Goal: Task Accomplishment & Management: Manage account settings

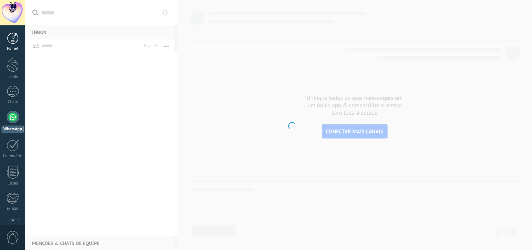
click at [14, 43] on div at bounding box center [13, 38] width 12 height 12
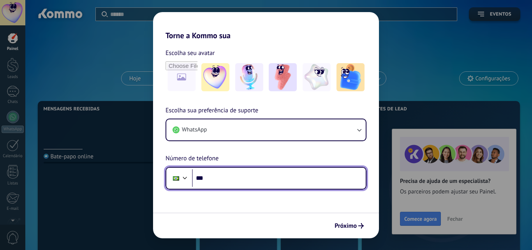
click at [216, 183] on input "***" at bounding box center [279, 178] width 174 height 18
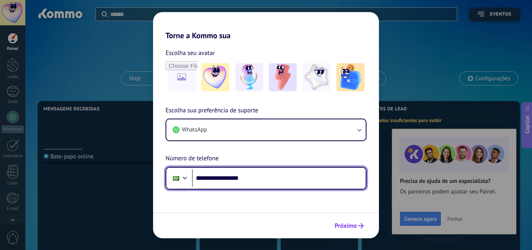
type input "**********"
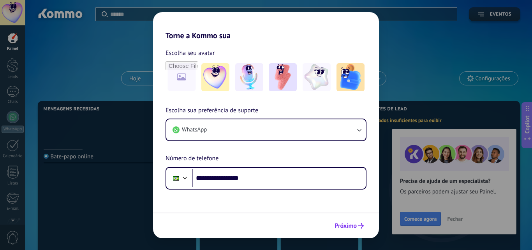
click at [354, 226] on span "Próximo" at bounding box center [346, 225] width 22 height 5
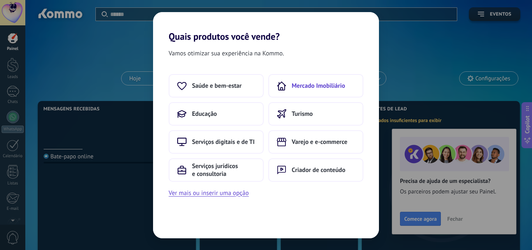
click at [328, 83] on span "Mercado Imobiliário" at bounding box center [318, 86] width 53 height 8
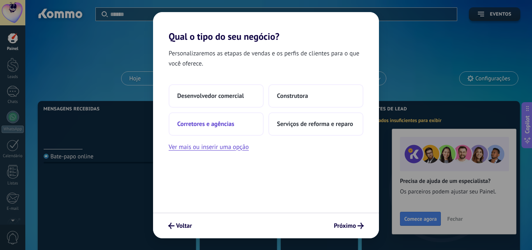
click at [220, 126] on span "Corretores e agências" at bounding box center [205, 124] width 57 height 8
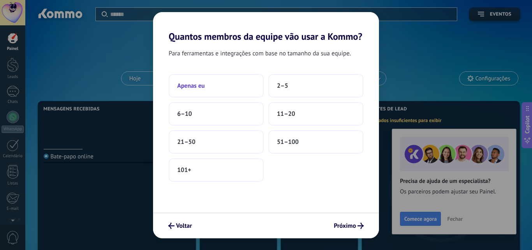
click at [211, 90] on button "Apenas eu" at bounding box center [216, 85] width 95 height 23
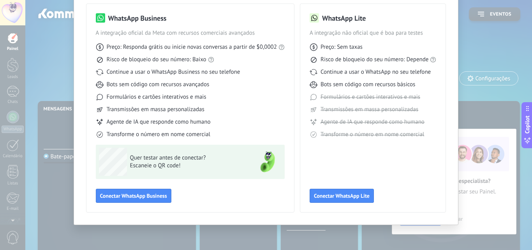
scroll to position [56, 0]
click at [125, 196] on span "Conectar WhatsApp Business" at bounding box center [133, 194] width 67 height 5
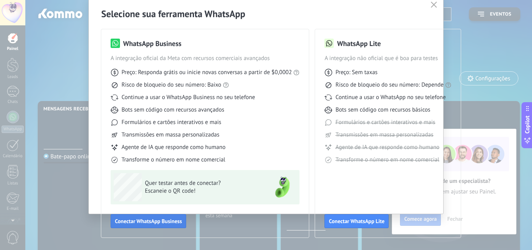
scroll to position [30, 0]
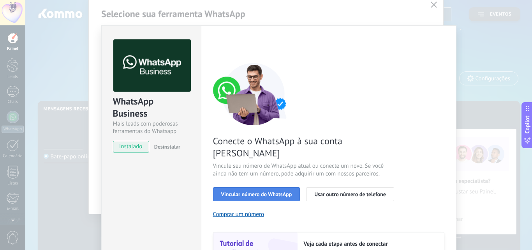
click at [279, 191] on span "Vincular número do WhatsApp" at bounding box center [256, 193] width 71 height 5
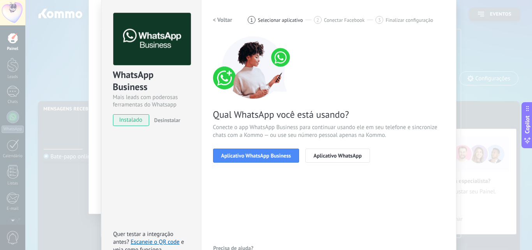
scroll to position [39, 0]
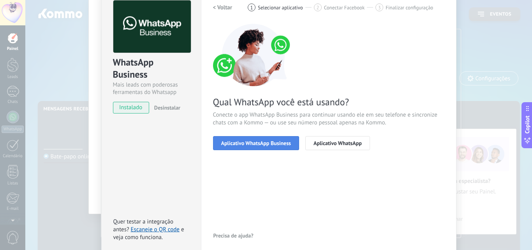
click at [278, 141] on span "Aplicativo WhatsApp Business" at bounding box center [256, 142] width 70 height 5
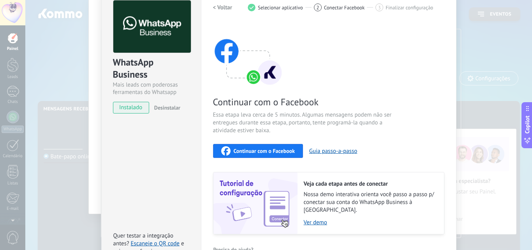
scroll to position [78, 0]
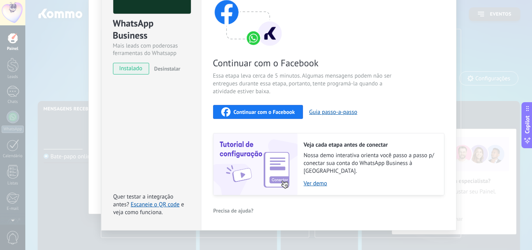
click at [281, 110] on span "Continuar com o Facebook" at bounding box center [264, 111] width 61 height 5
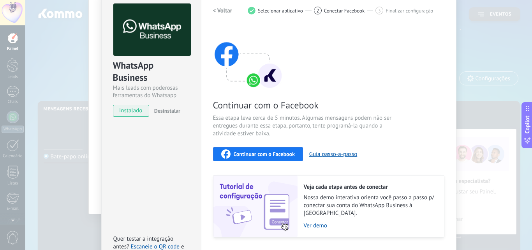
scroll to position [81, 0]
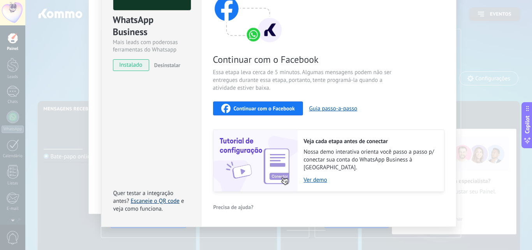
click at [166, 197] on link "Escaneie o QR code" at bounding box center [155, 200] width 49 height 7
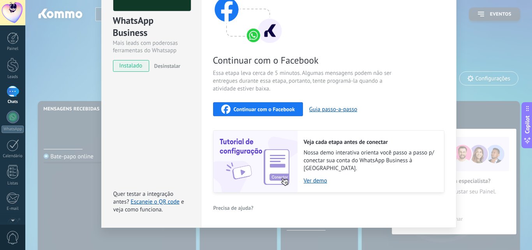
scroll to position [81, 0]
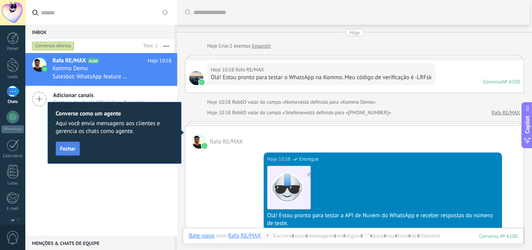
click at [73, 148] on span "Fechar" at bounding box center [68, 148] width 16 height 5
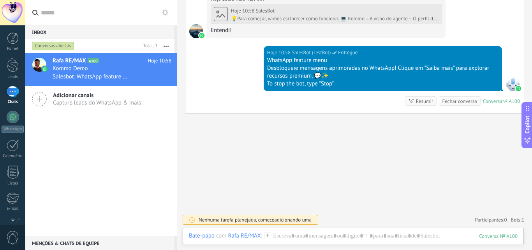
scroll to position [318, 0]
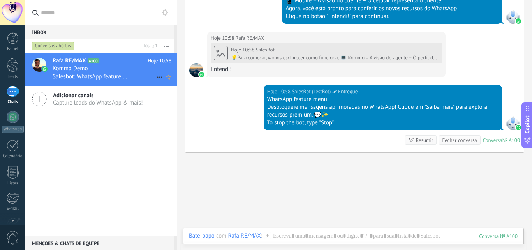
click at [138, 79] on div "Salesbot: WhatsApp feature menu Desbloqueie mensagens aprimoradas no WhatsApp! …" at bounding box center [112, 76] width 119 height 8
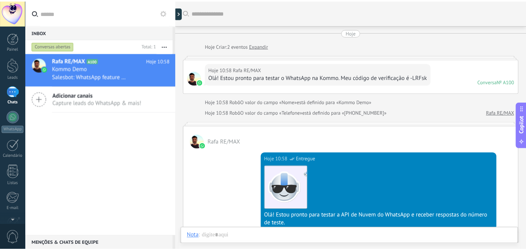
scroll to position [312, 0]
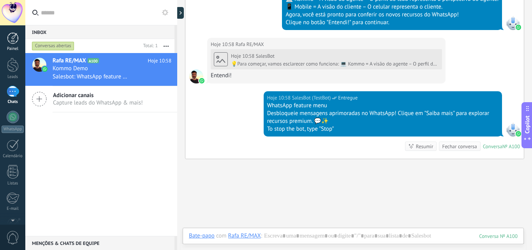
click at [8, 40] on div at bounding box center [13, 38] width 12 height 12
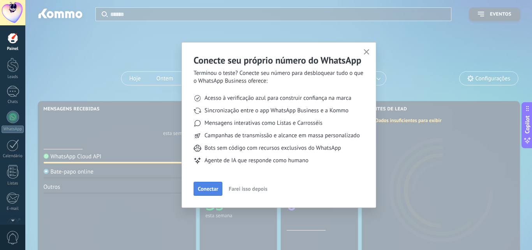
click at [210, 189] on span "Conectar" at bounding box center [208, 188] width 20 height 5
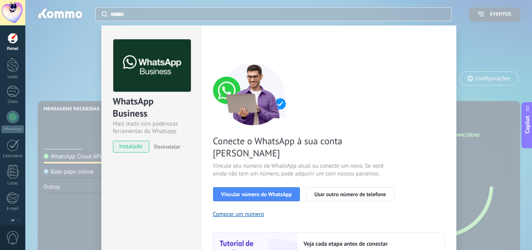
click at [65, 29] on div "WhatsApp Business Mais leads com poderosas ferramentas do Whatsapp instalado De…" at bounding box center [278, 125] width 507 height 250
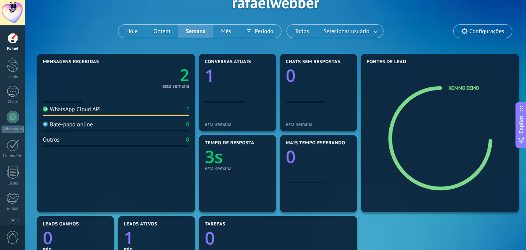
scroll to position [117, 0]
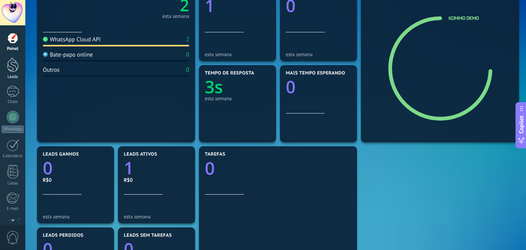
click at [11, 65] on div at bounding box center [13, 65] width 12 height 14
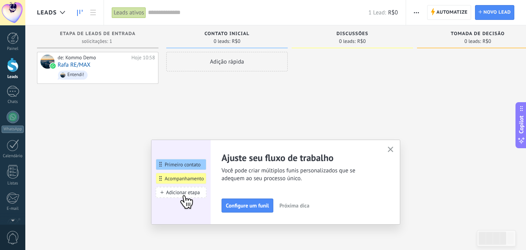
click at [394, 152] on icon "button" at bounding box center [391, 149] width 6 height 6
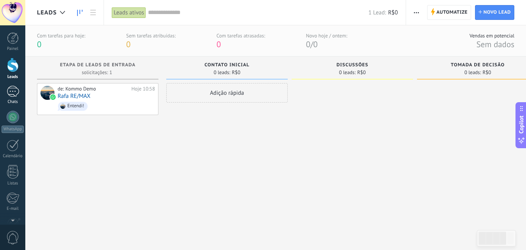
click at [12, 97] on div "1" at bounding box center [13, 91] width 12 height 11
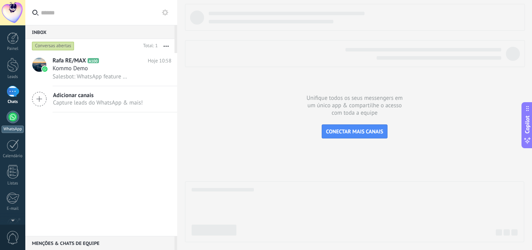
click at [16, 123] on link "WhatsApp" at bounding box center [12, 122] width 25 height 22
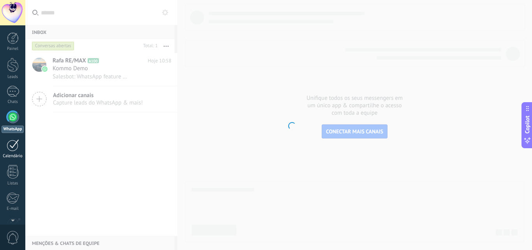
click at [16, 149] on div at bounding box center [13, 145] width 12 height 12
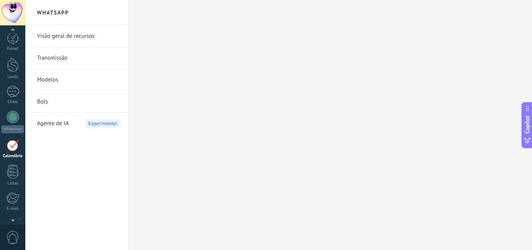
scroll to position [23, 0]
click at [16, 153] on div at bounding box center [13, 149] width 12 height 14
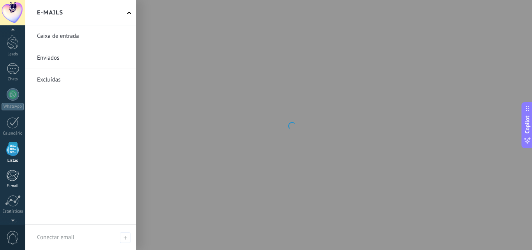
click at [13, 184] on div "E-mail" at bounding box center [13, 186] width 23 height 5
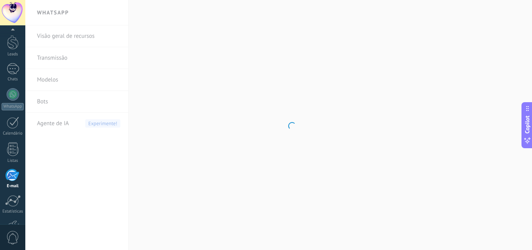
scroll to position [74, 0]
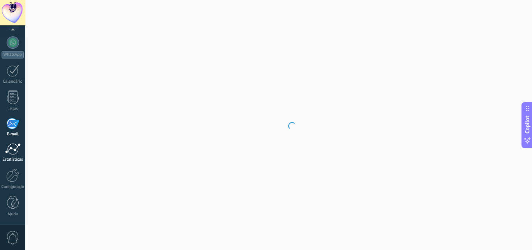
click at [6, 150] on div at bounding box center [13, 149] width 16 height 12
click at [12, 43] on div at bounding box center [13, 42] width 12 height 12
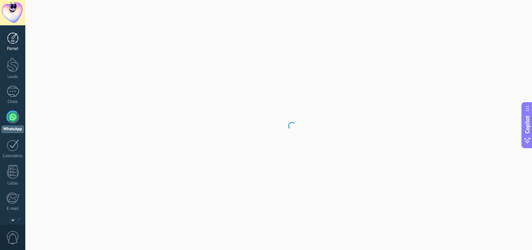
click at [12, 40] on div at bounding box center [13, 38] width 12 height 12
click at [8, 7] on div at bounding box center [12, 12] width 25 height 25
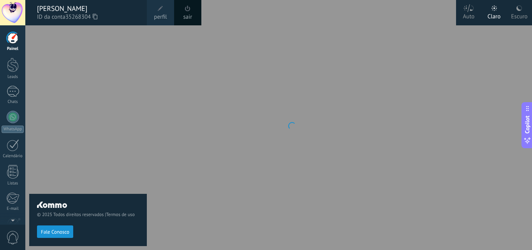
click at [152, 155] on div at bounding box center [291, 125] width 532 height 250
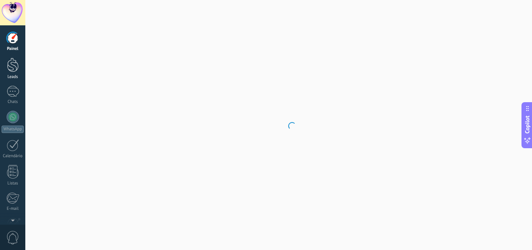
click at [14, 70] on div at bounding box center [13, 65] width 12 height 14
click at [13, 91] on div "1" at bounding box center [13, 91] width 12 height 11
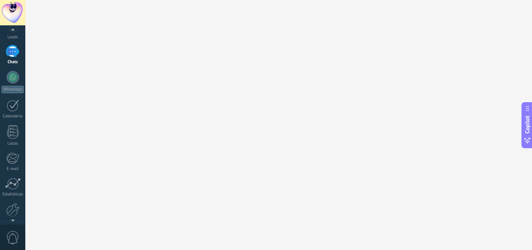
scroll to position [74, 0]
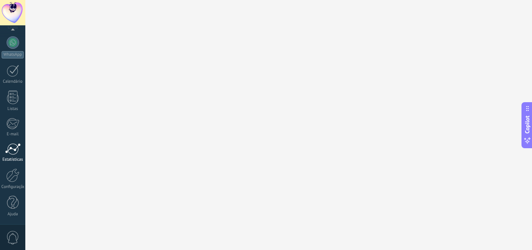
click at [15, 148] on div at bounding box center [13, 149] width 16 height 12
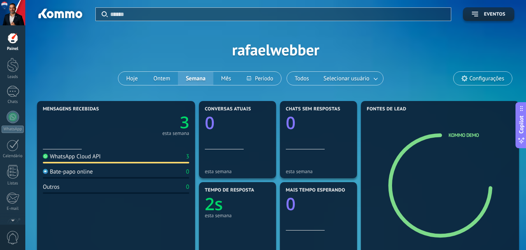
click at [16, 16] on div at bounding box center [12, 12] width 25 height 25
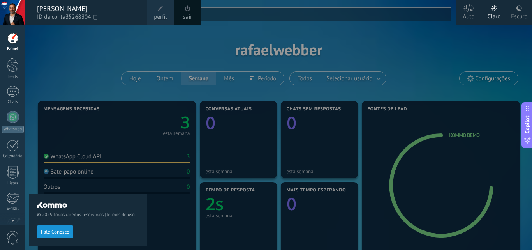
click at [161, 15] on span "perfil" at bounding box center [160, 17] width 13 height 9
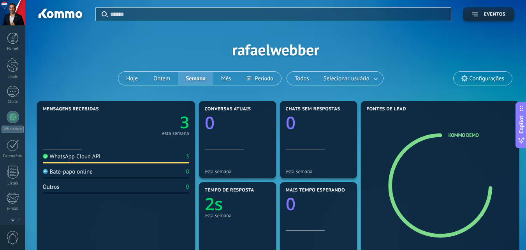
scroll to position [74, 0]
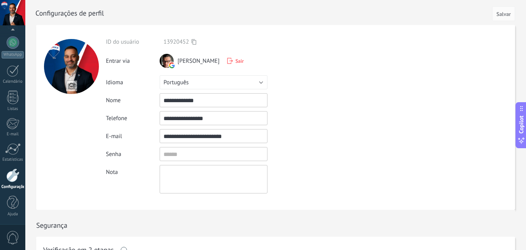
click at [74, 84] on input "file" at bounding box center [71, 85] width 11 height 11
type input "**********"
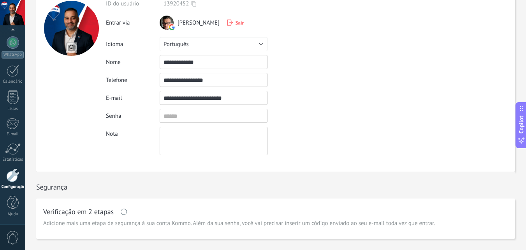
scroll to position [0, 0]
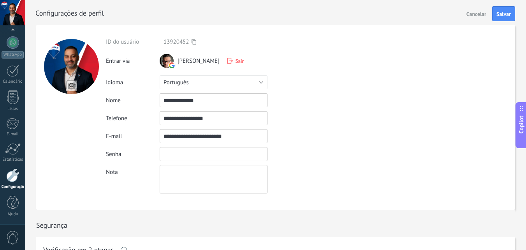
click at [202, 157] on input "textbox" at bounding box center [214, 154] width 108 height 14
click at [506, 17] on span "Salvar" at bounding box center [504, 13] width 14 height 5
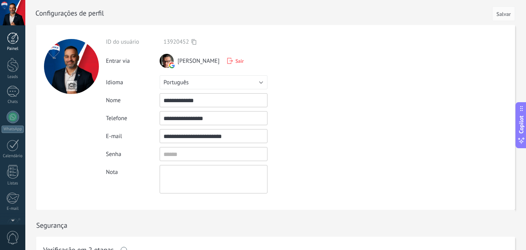
click at [11, 39] on div at bounding box center [13, 38] width 12 height 12
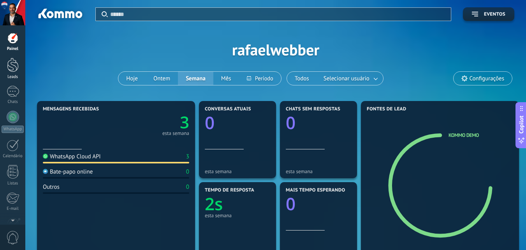
click at [12, 67] on div at bounding box center [13, 65] width 12 height 14
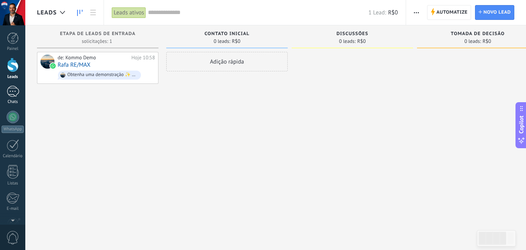
click at [7, 94] on div at bounding box center [13, 91] width 12 height 11
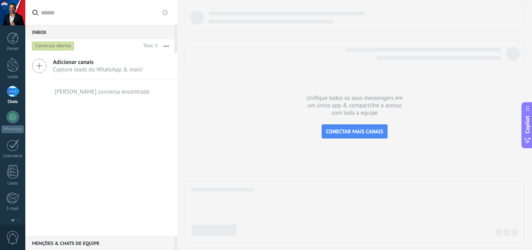
click at [75, 61] on span "Adicionar canais" at bounding box center [98, 61] width 90 height 7
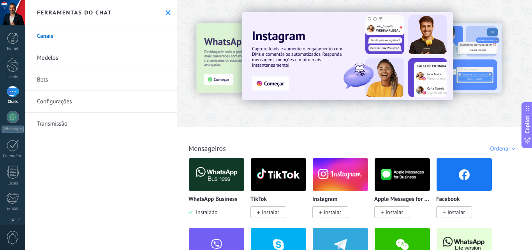
click at [274, 82] on img at bounding box center [347, 56] width 211 height 88
click at [49, 42] on link "Canais" at bounding box center [101, 36] width 152 height 22
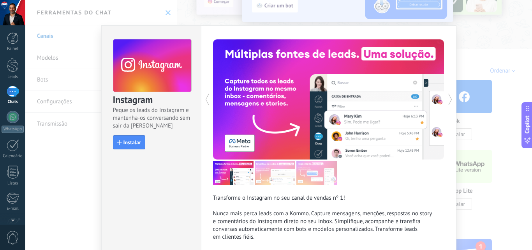
scroll to position [39, 0]
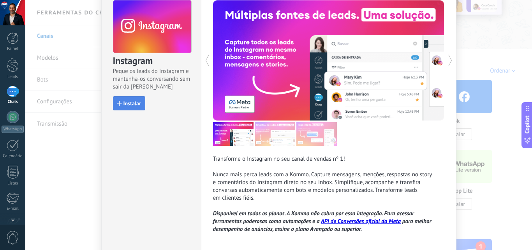
click at [124, 104] on span "Instalar" at bounding box center [133, 103] width 18 height 5
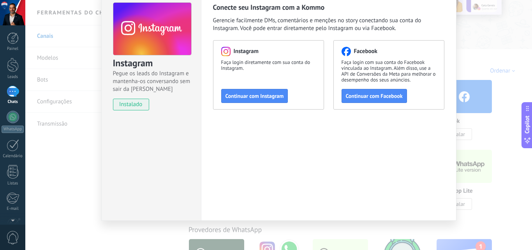
scroll to position [37, 0]
click at [369, 101] on button "Continuar com Facebook" at bounding box center [374, 96] width 65 height 14
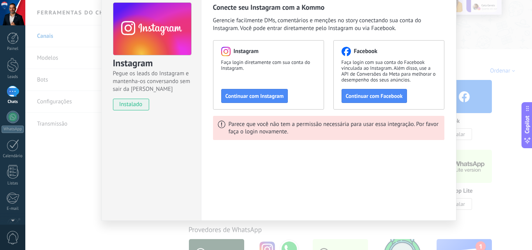
scroll to position [0, 0]
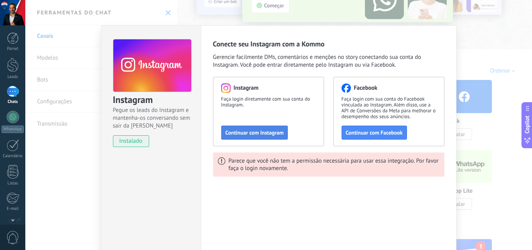
click at [253, 131] on span "Continuar com Instagram" at bounding box center [255, 132] width 58 height 5
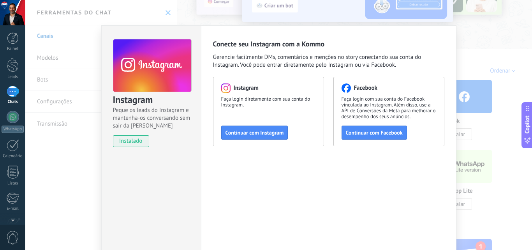
click at [53, 39] on div "Instagram Pegue os leads do Instagram e mantenha-os conversando sem sair da Kom…" at bounding box center [278, 125] width 507 height 250
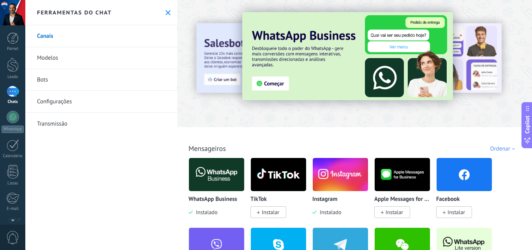
click at [220, 182] on img at bounding box center [216, 174] width 55 height 38
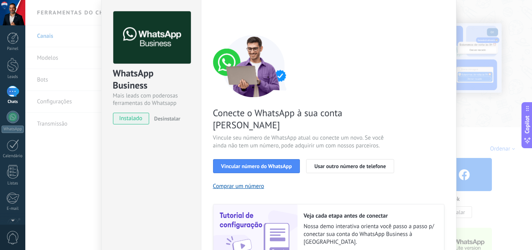
scroll to position [39, 0]
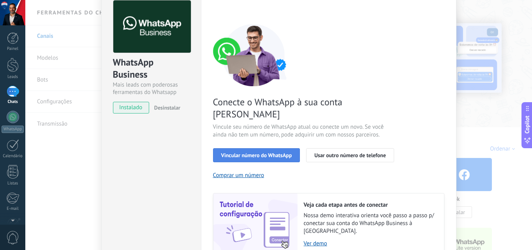
click at [261, 152] on span "Vincular número do WhatsApp" at bounding box center [256, 154] width 71 height 5
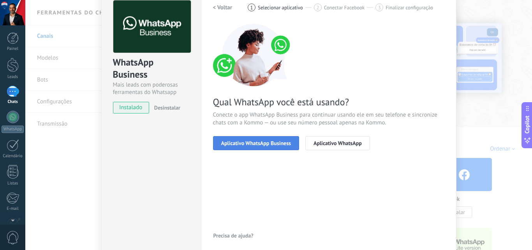
click at [273, 145] on span "Aplicativo WhatsApp Business" at bounding box center [256, 142] width 70 height 5
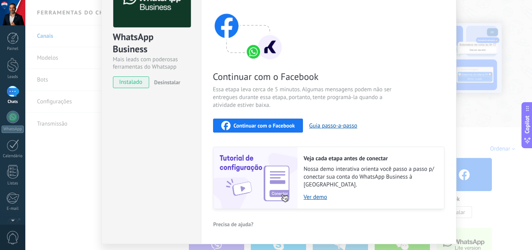
scroll to position [81, 0]
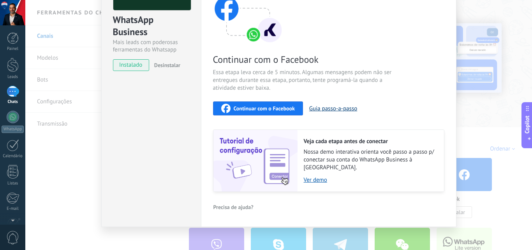
click at [328, 109] on button "Guia passo-a-passo" at bounding box center [333, 108] width 48 height 7
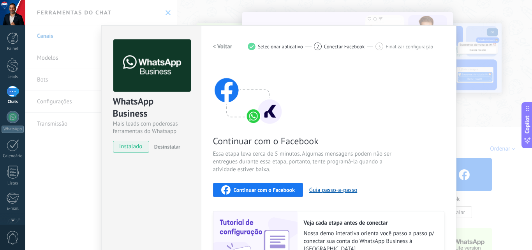
click at [410, 6] on div "WhatsApp Business Mais leads com poderosas ferramentas do Whatsapp instalado De…" at bounding box center [278, 125] width 507 height 250
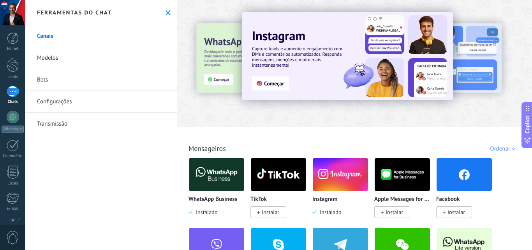
click at [64, 55] on link "Modelos" at bounding box center [101, 58] width 152 height 22
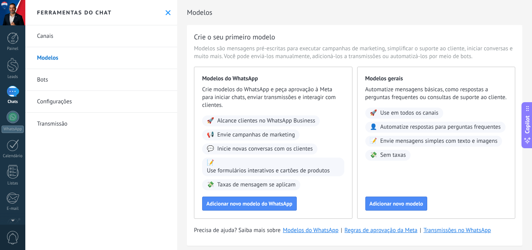
scroll to position [12, 0]
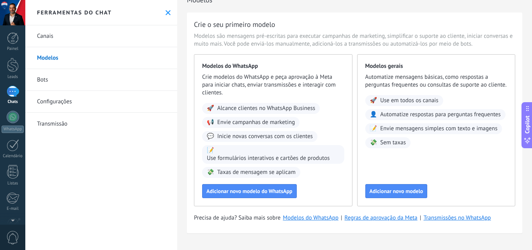
click at [48, 78] on link "Bots" at bounding box center [101, 80] width 152 height 22
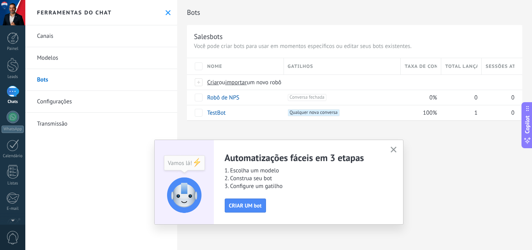
click at [395, 148] on icon "button" at bounding box center [394, 149] width 6 height 6
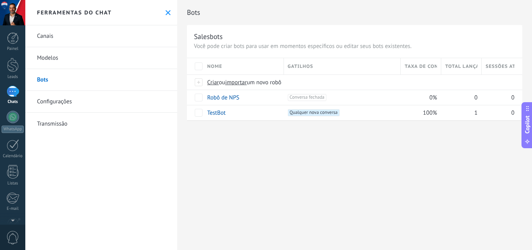
click at [60, 102] on link "Configurações" at bounding box center [101, 102] width 152 height 22
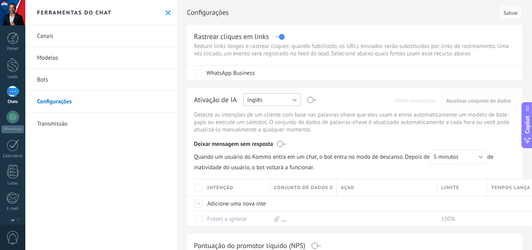
click at [278, 100] on button "Inglês" at bounding box center [273, 99] width 58 height 13
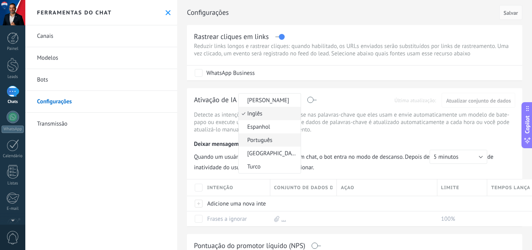
click at [270, 138] on span "Português" at bounding box center [269, 139] width 60 height 7
